Goal: Information Seeking & Learning: Learn about a topic

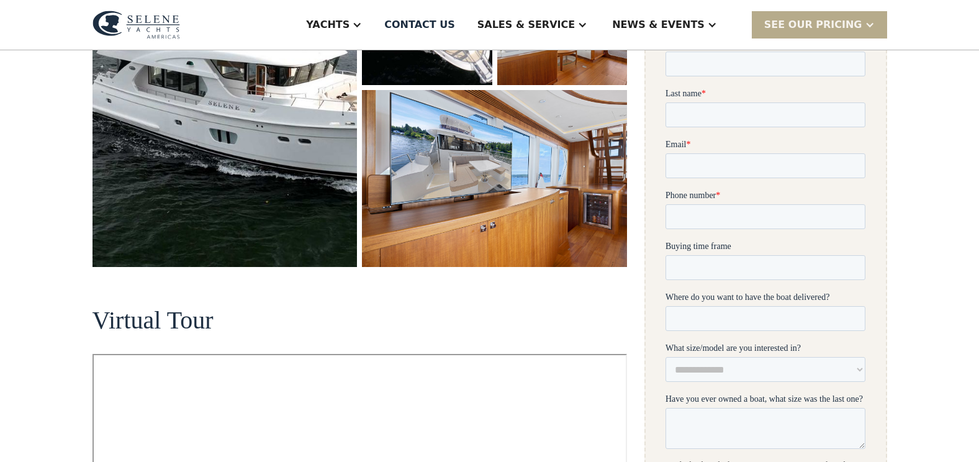
scroll to position [62, 0]
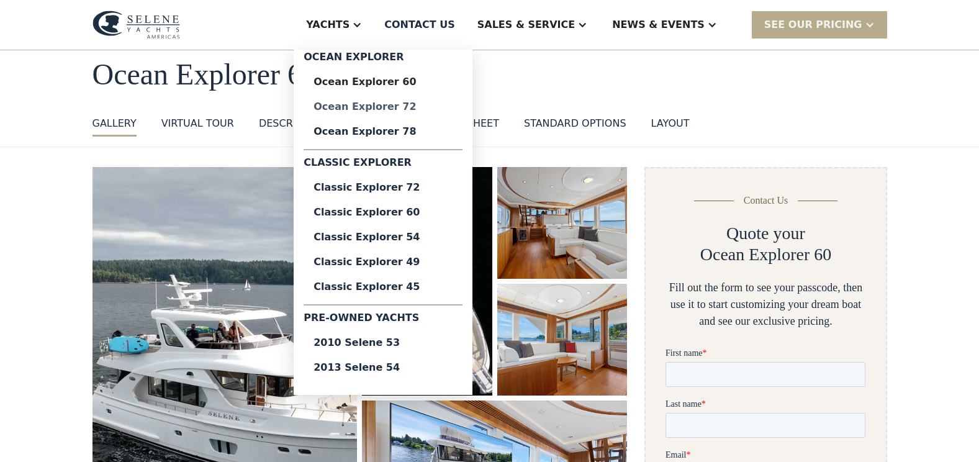
click at [430, 107] on div "Ocean Explorer 72" at bounding box center [382, 107] width 139 height 10
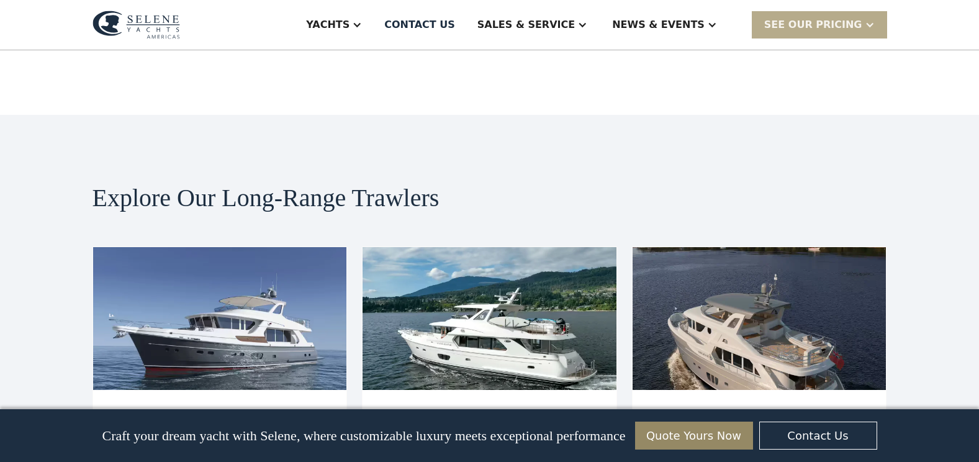
scroll to position [2544, 0]
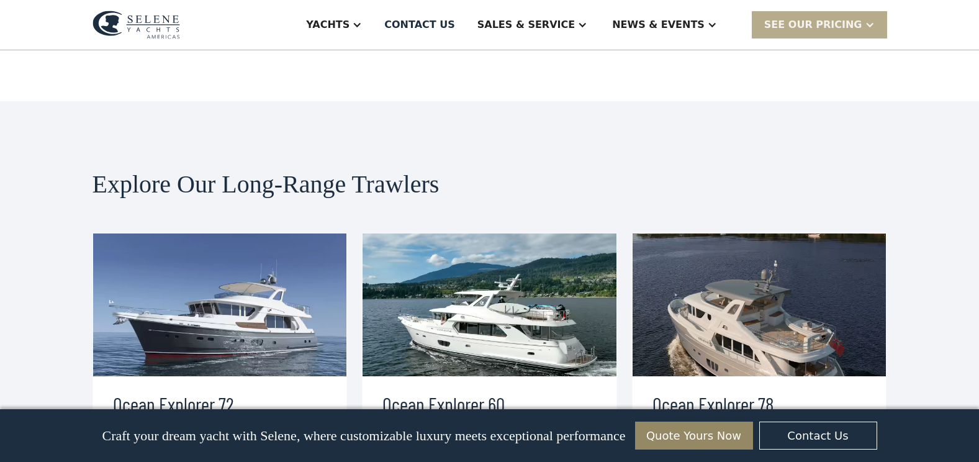
click at [482, 233] on img at bounding box center [489, 304] width 254 height 143
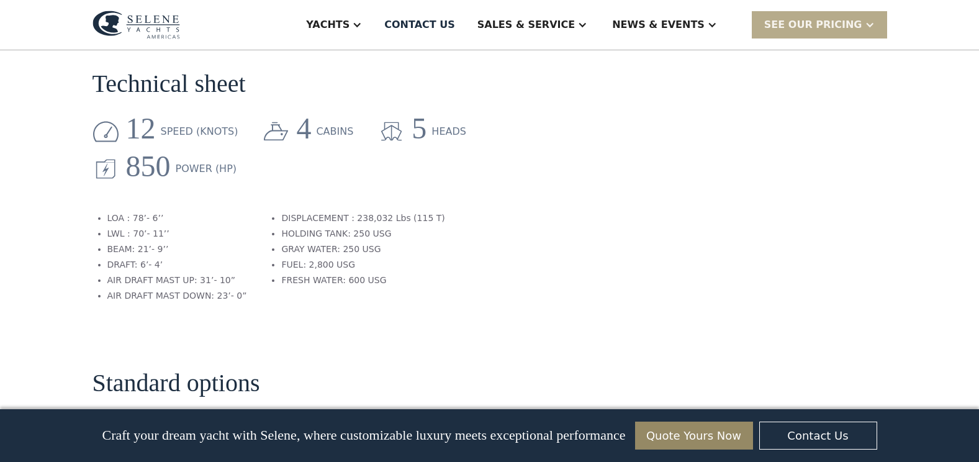
scroll to position [1427, 0]
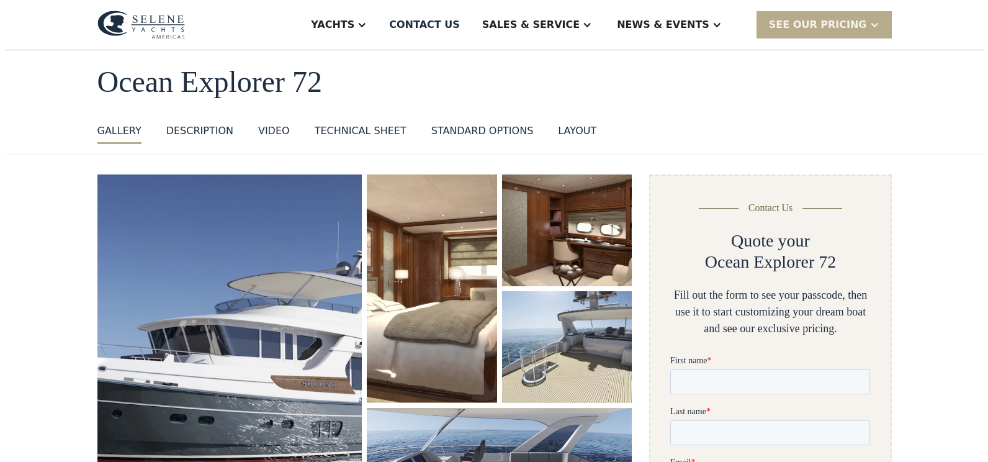
scroll to position [124, 0]
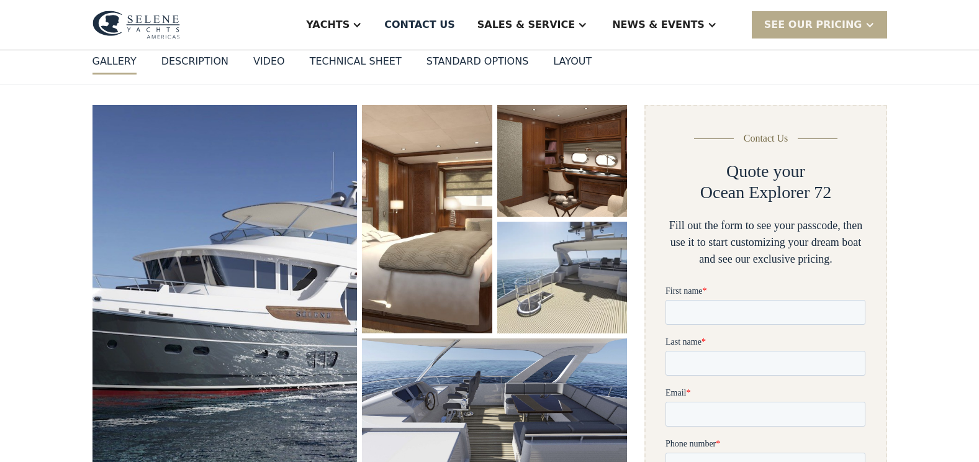
click at [232, 271] on img "open lightbox" at bounding box center [224, 293] width 265 height 376
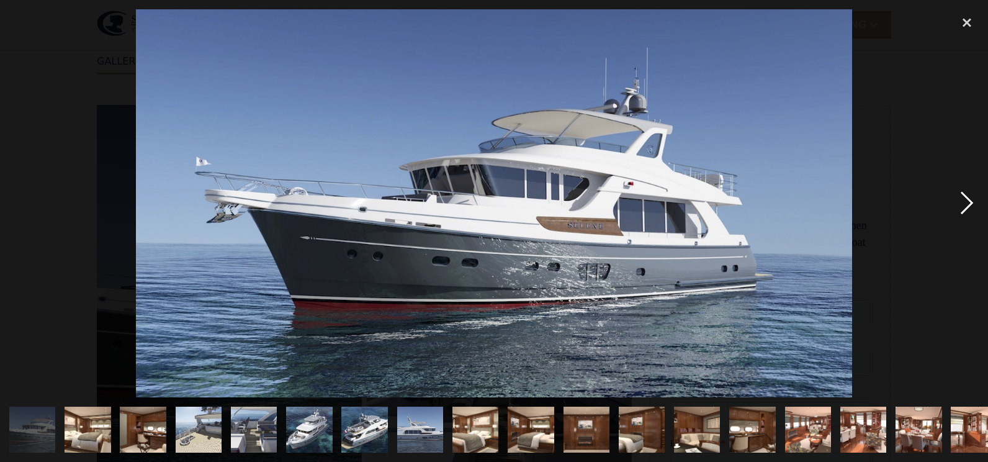
click at [963, 197] on div "next image" at bounding box center [967, 203] width 42 height 388
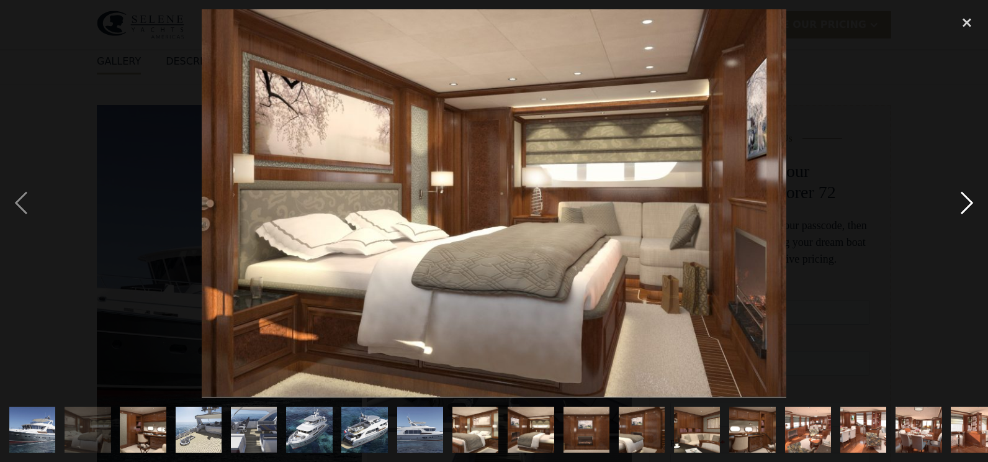
click at [965, 201] on div "next image" at bounding box center [967, 203] width 42 height 388
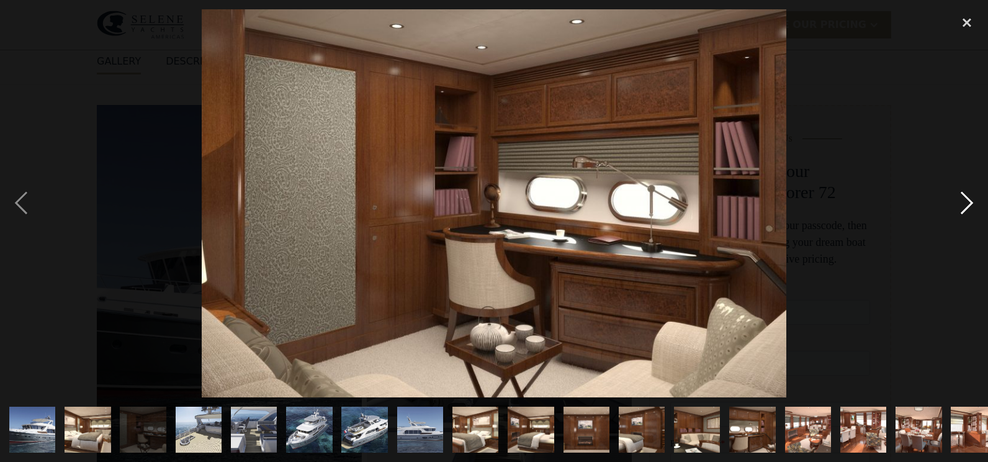
click at [965, 201] on div "next image" at bounding box center [967, 203] width 42 height 388
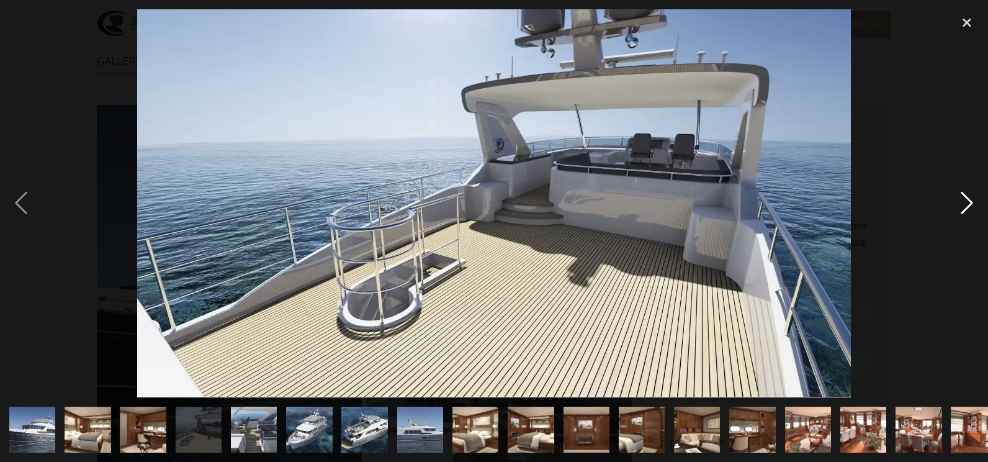
click at [965, 201] on div "next image" at bounding box center [967, 203] width 42 height 388
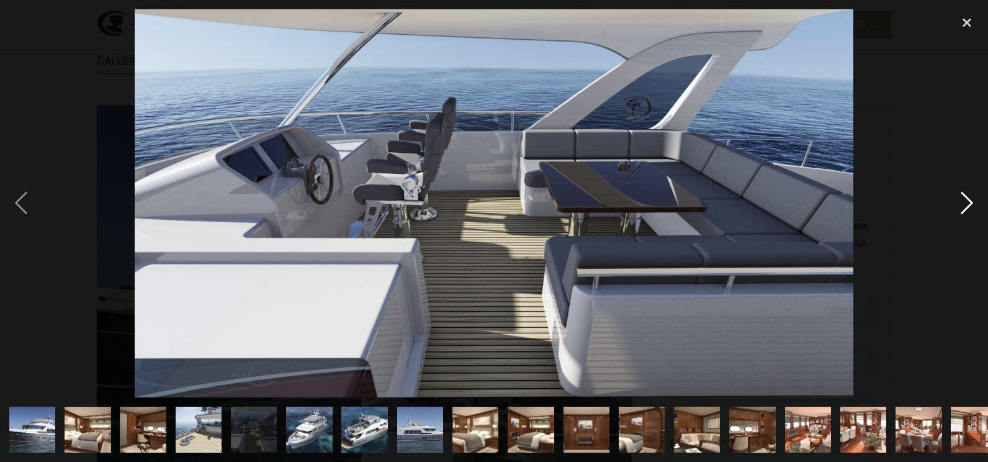
click at [965, 201] on div "next image" at bounding box center [967, 203] width 42 height 388
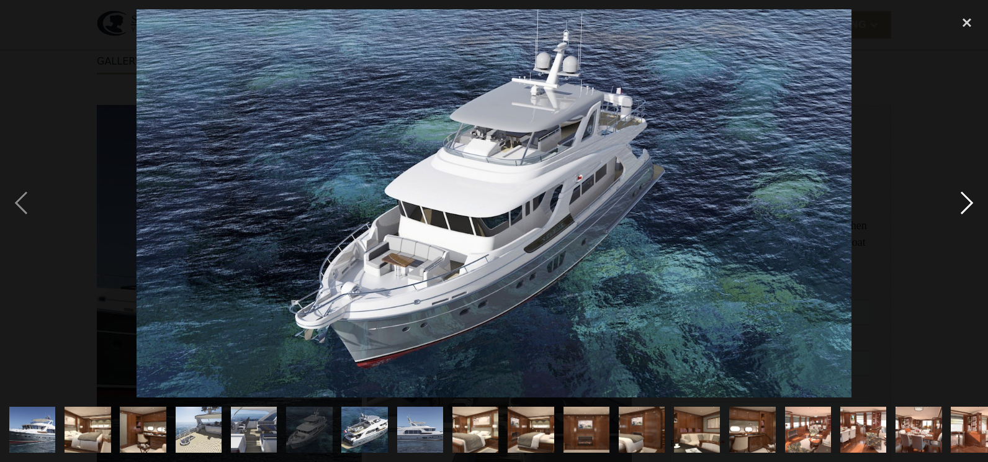
click at [965, 201] on div "next image" at bounding box center [967, 203] width 42 height 388
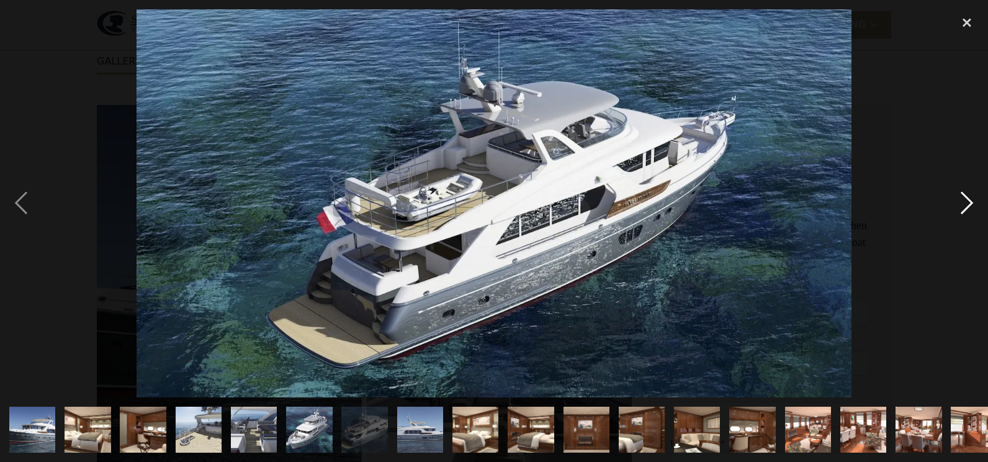
click at [965, 201] on div "next image" at bounding box center [967, 203] width 42 height 388
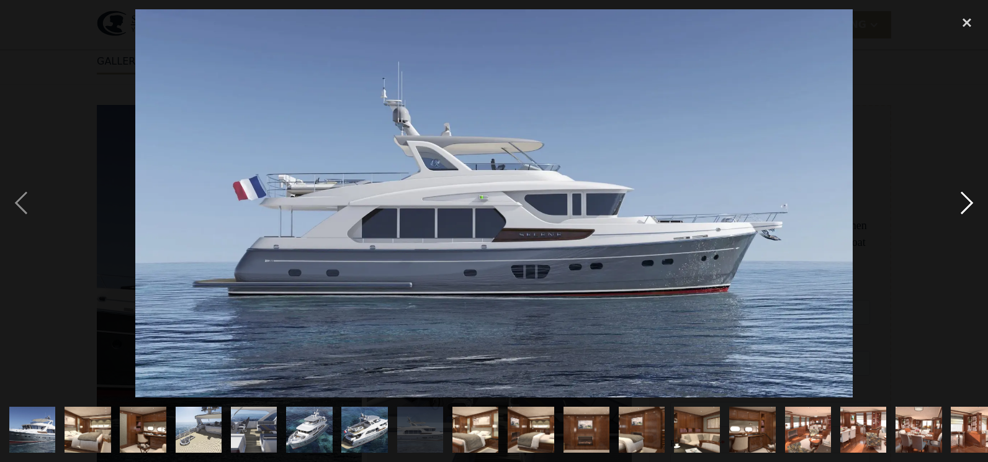
click at [965, 201] on div "next image" at bounding box center [967, 203] width 42 height 388
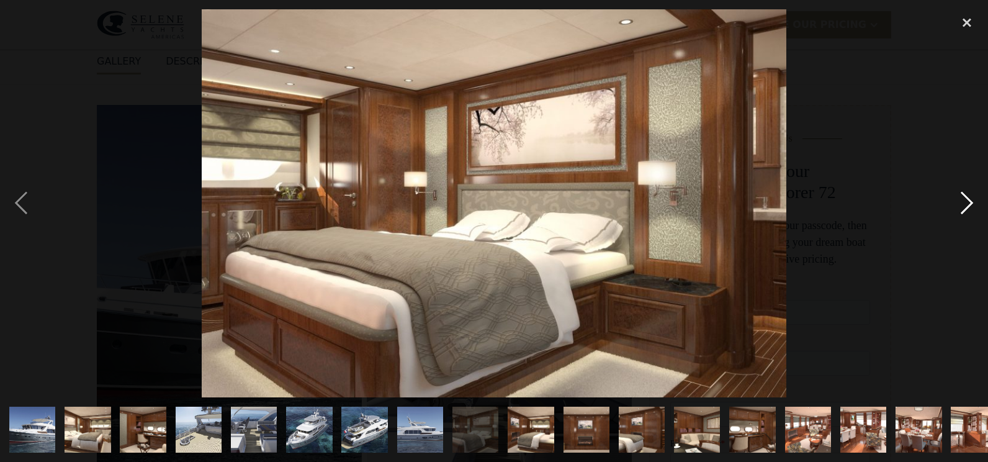
click at [968, 199] on div "next image" at bounding box center [967, 203] width 42 height 388
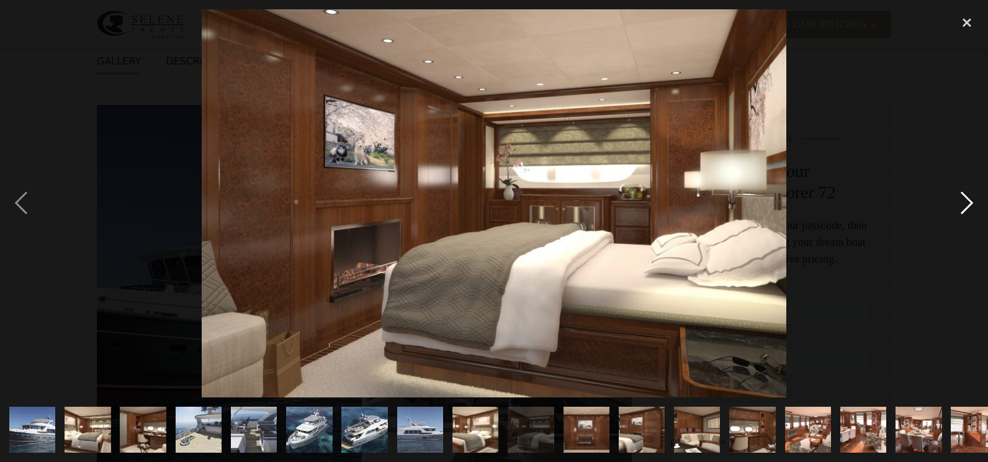
click at [961, 205] on div "next image" at bounding box center [967, 203] width 42 height 388
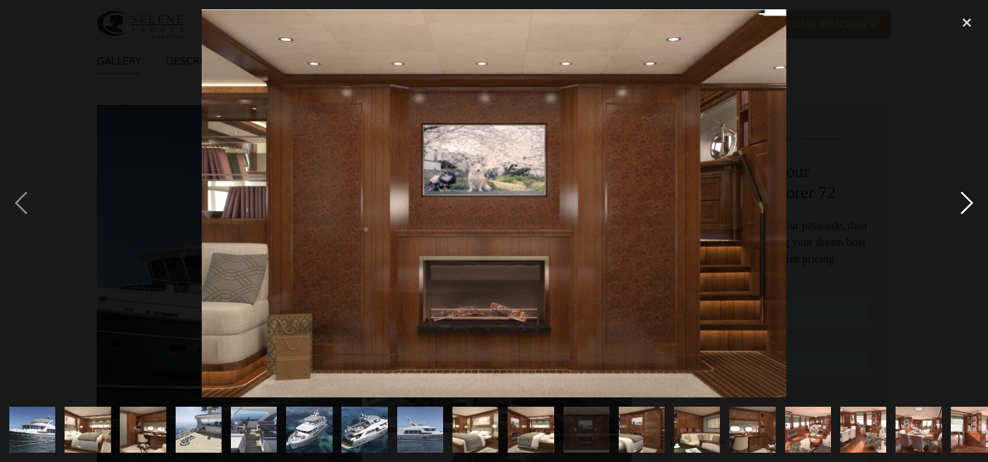
click at [961, 205] on div "next image" at bounding box center [967, 203] width 42 height 388
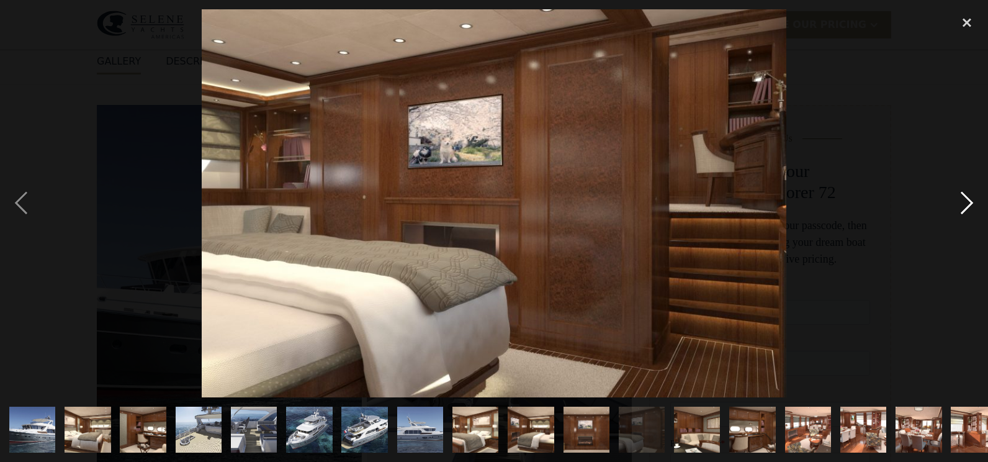
click at [961, 205] on div "next image" at bounding box center [967, 203] width 42 height 388
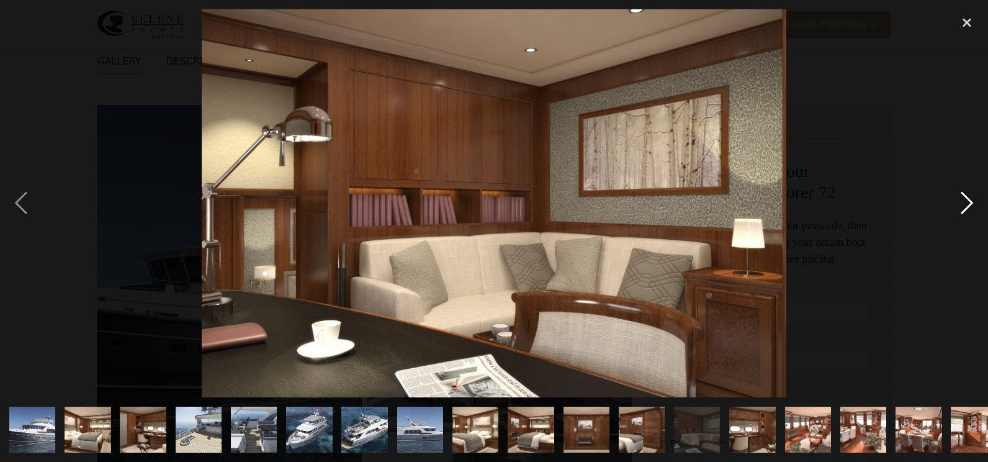
click at [961, 205] on div "next image" at bounding box center [967, 203] width 42 height 388
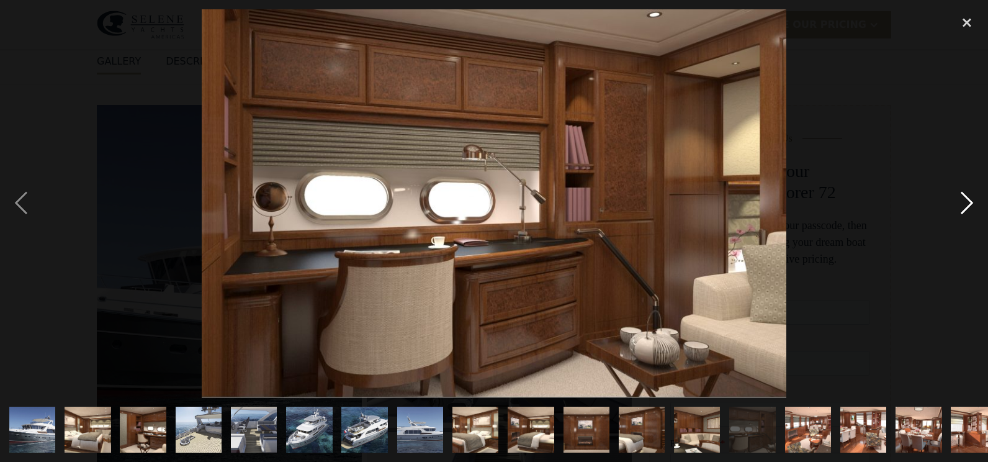
click at [961, 205] on div "next image" at bounding box center [967, 203] width 42 height 388
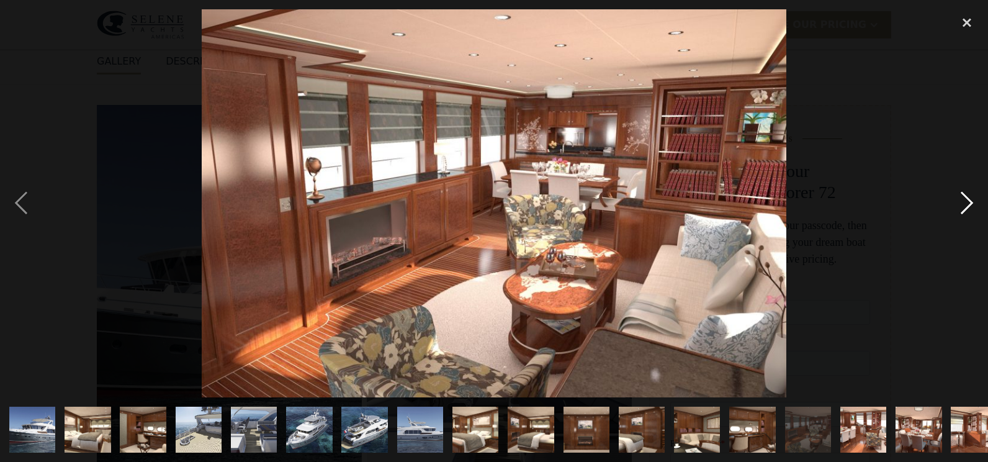
click at [961, 205] on div "next image" at bounding box center [967, 203] width 42 height 388
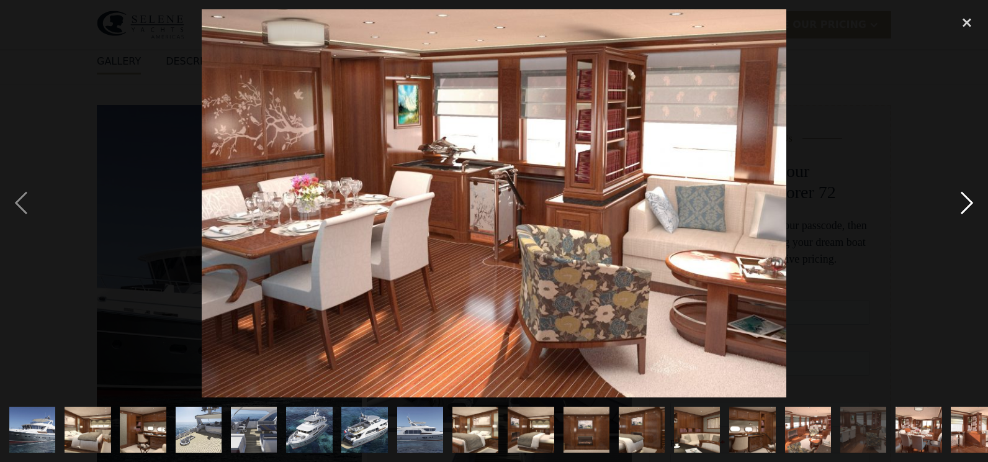
click at [961, 205] on div "next image" at bounding box center [967, 203] width 42 height 388
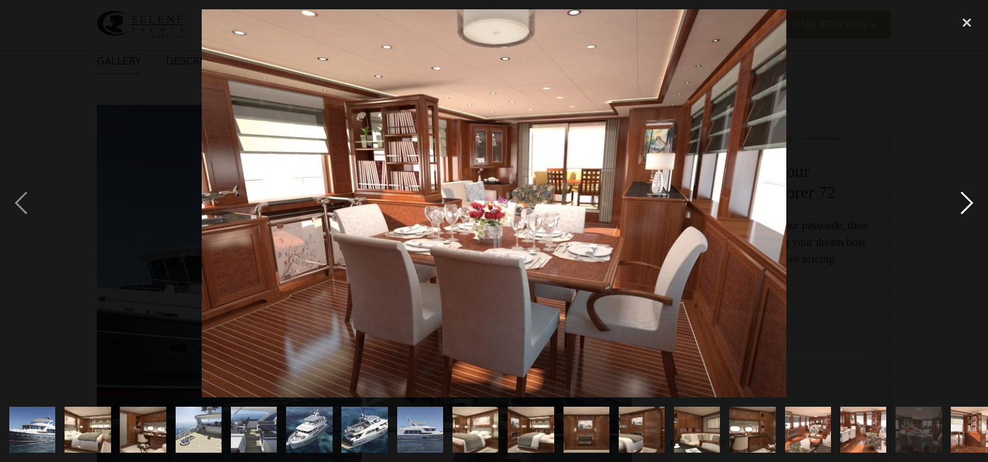
click at [963, 202] on div "next image" at bounding box center [967, 203] width 42 height 388
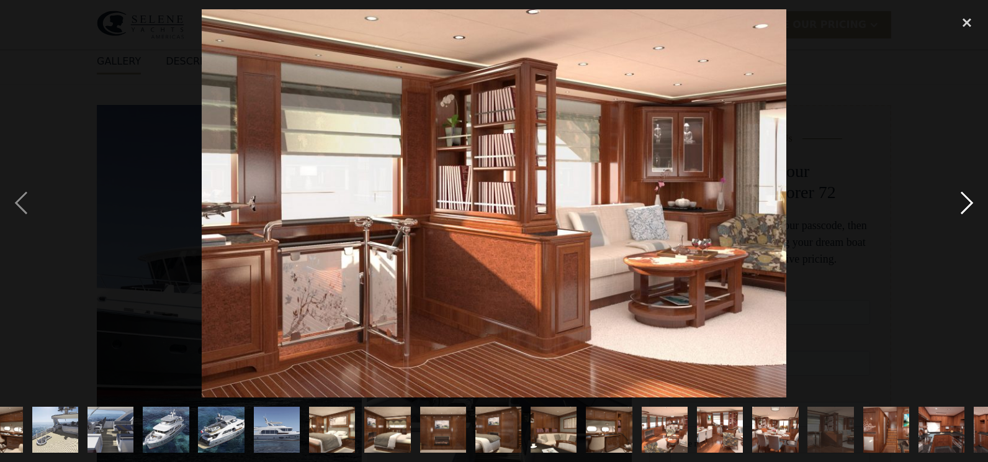
scroll to position [0, 184]
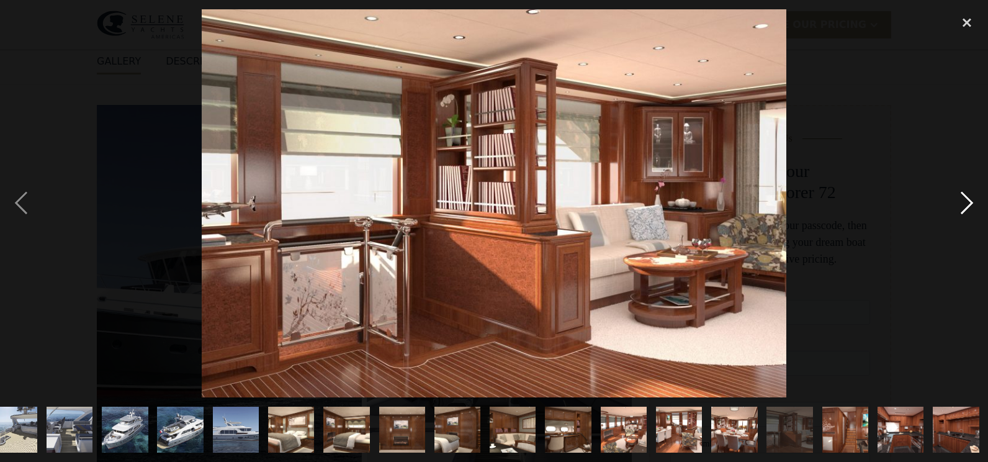
click at [965, 202] on div "next image" at bounding box center [967, 203] width 42 height 388
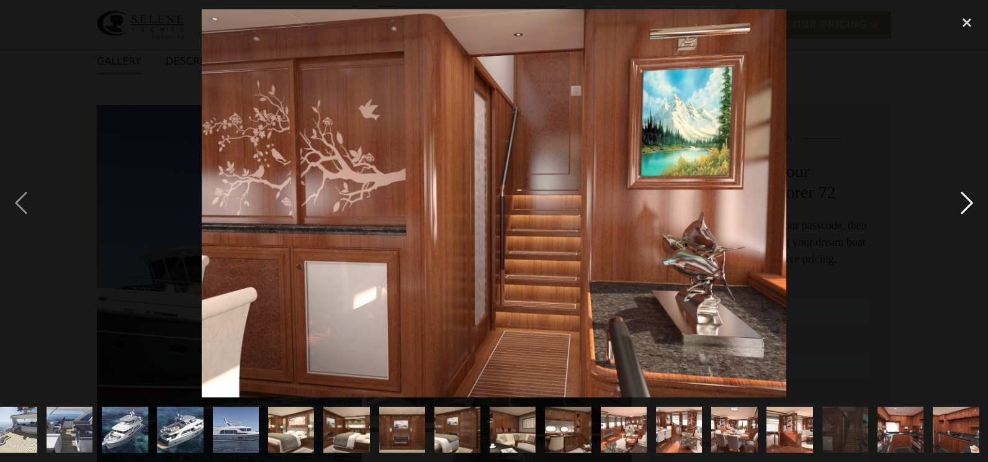
click at [965, 202] on div "next image" at bounding box center [967, 203] width 42 height 388
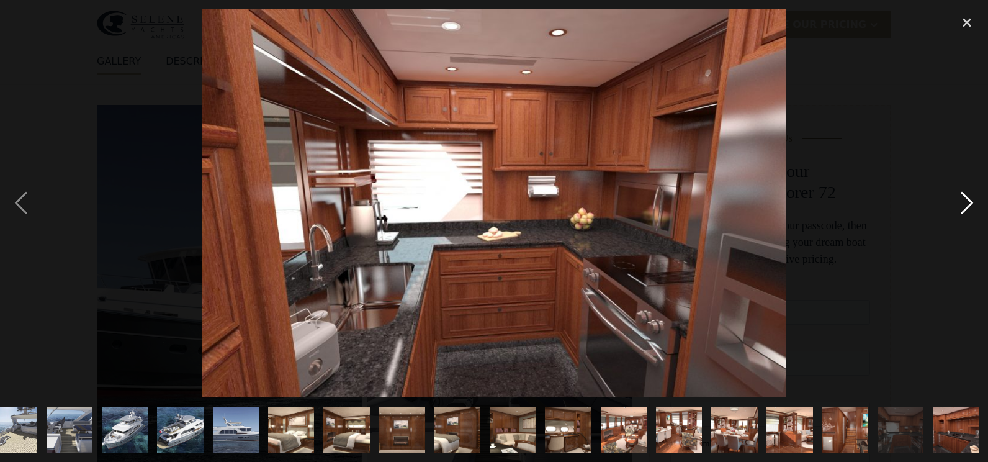
click at [965, 202] on div "next image" at bounding box center [967, 203] width 42 height 388
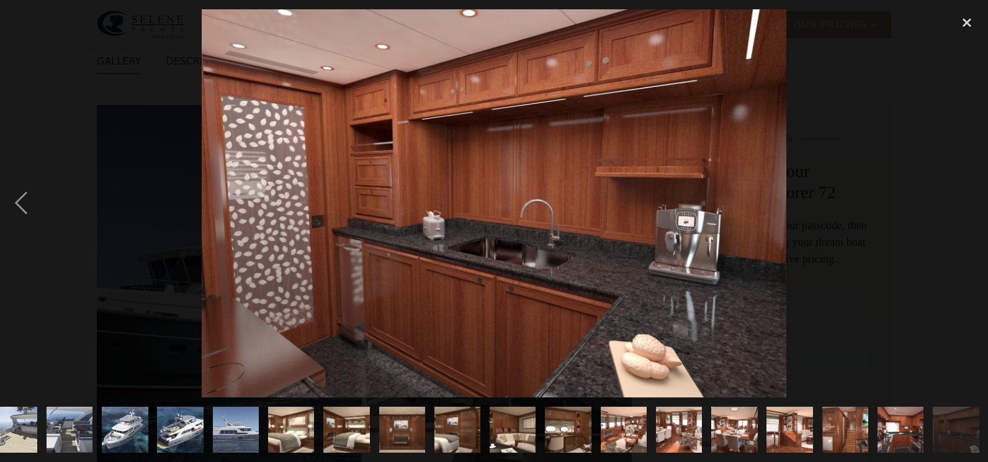
click at [965, 202] on div "next image" at bounding box center [967, 203] width 42 height 388
click at [970, 24] on div "close lightbox" at bounding box center [967, 22] width 42 height 27
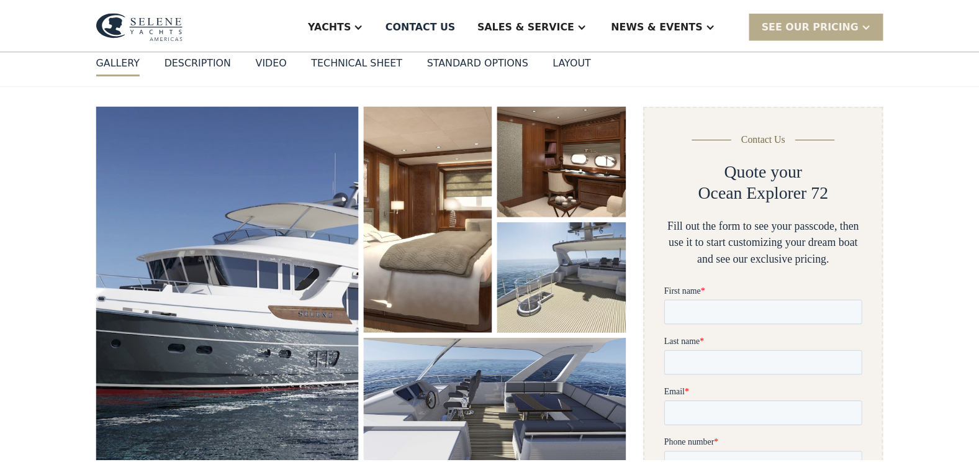
scroll to position [0, 0]
